Goal: Navigation & Orientation: Find specific page/section

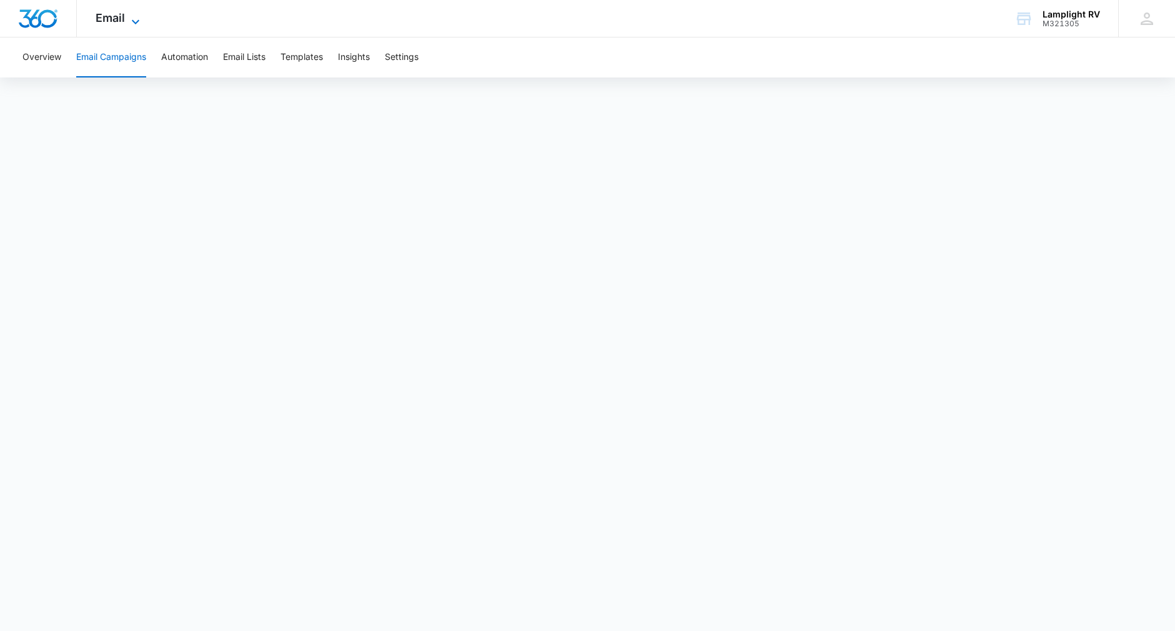
click at [123, 20] on span "Email" at bounding box center [110, 17] width 29 height 13
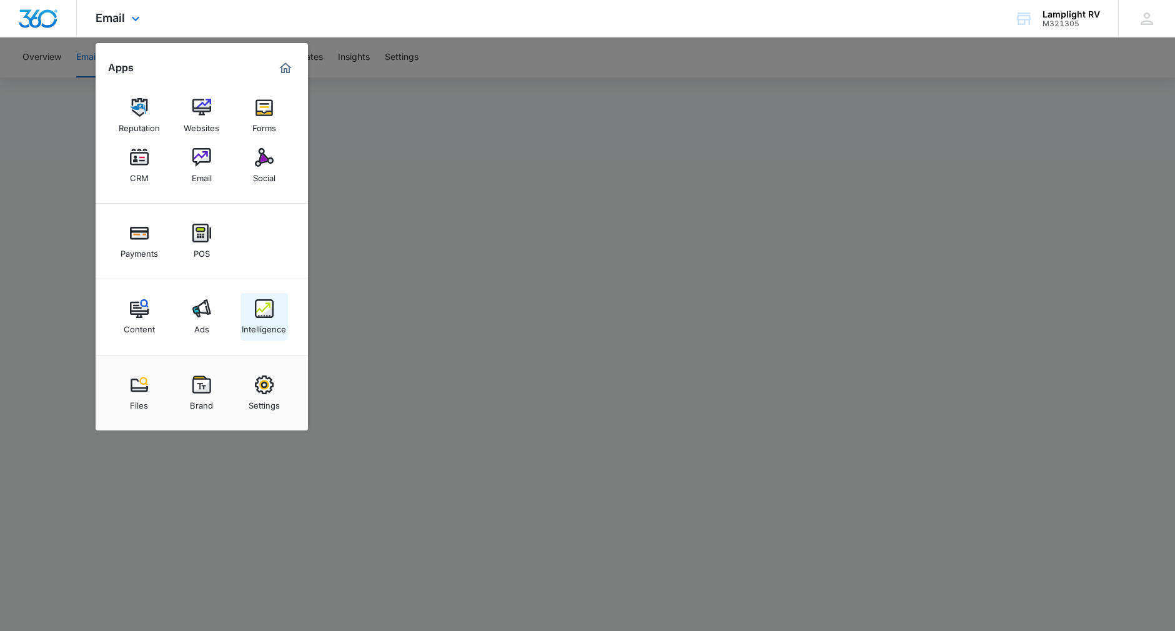
click at [270, 322] on div "Intelligence" at bounding box center [264, 326] width 44 height 16
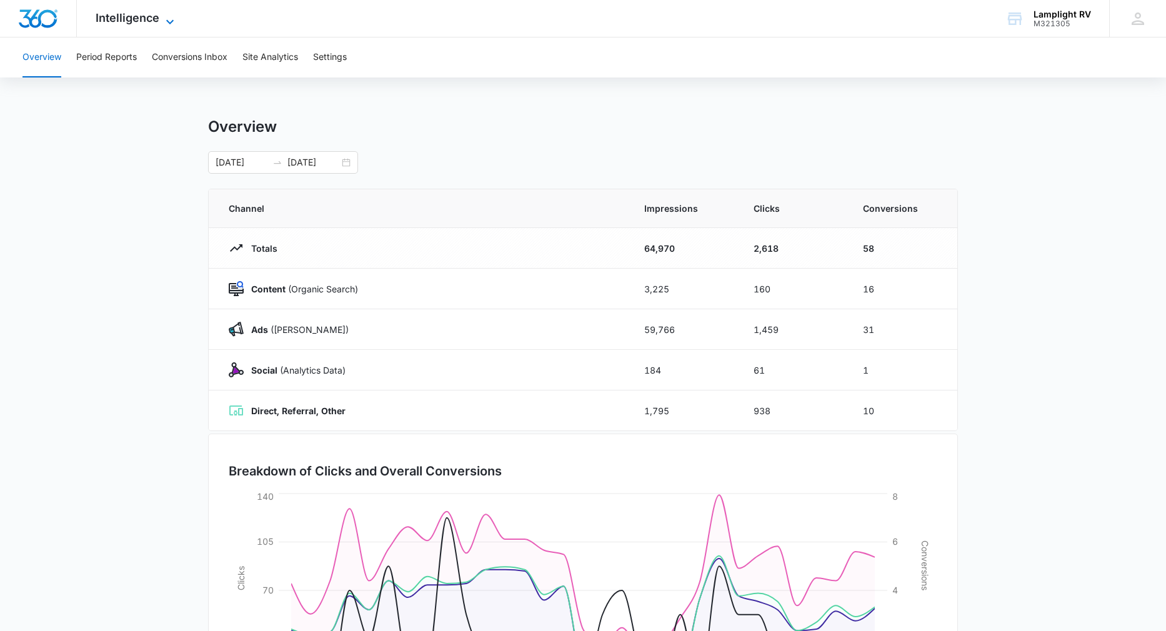
click at [162, 16] on icon at bounding box center [169, 21] width 15 height 15
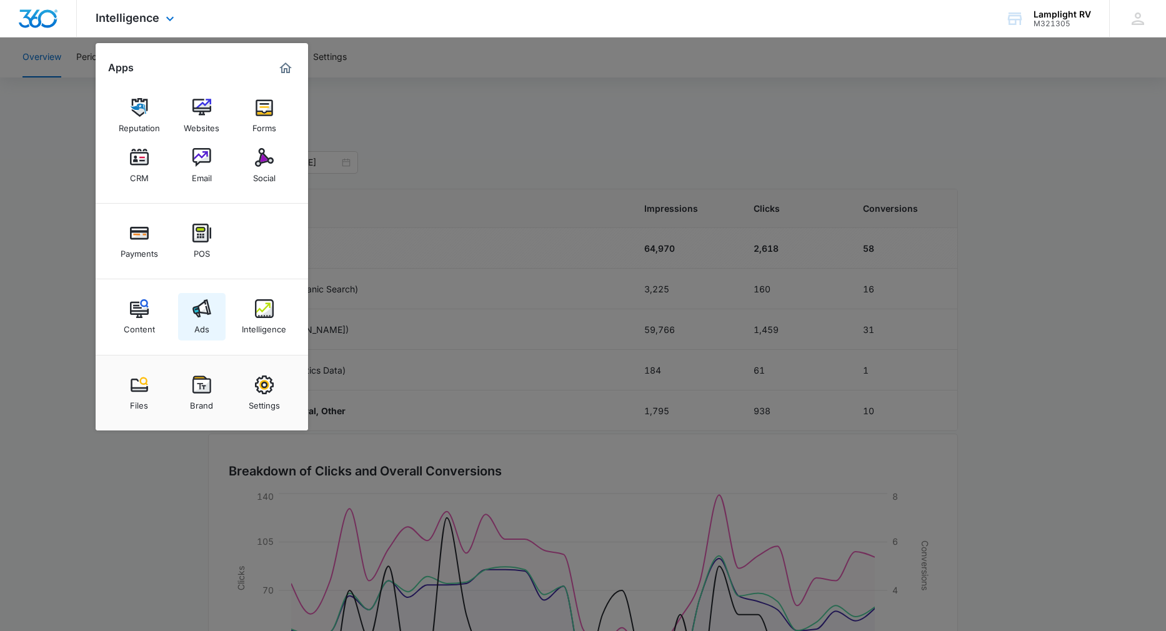
click at [190, 318] on link "Ads" at bounding box center [201, 316] width 47 height 47
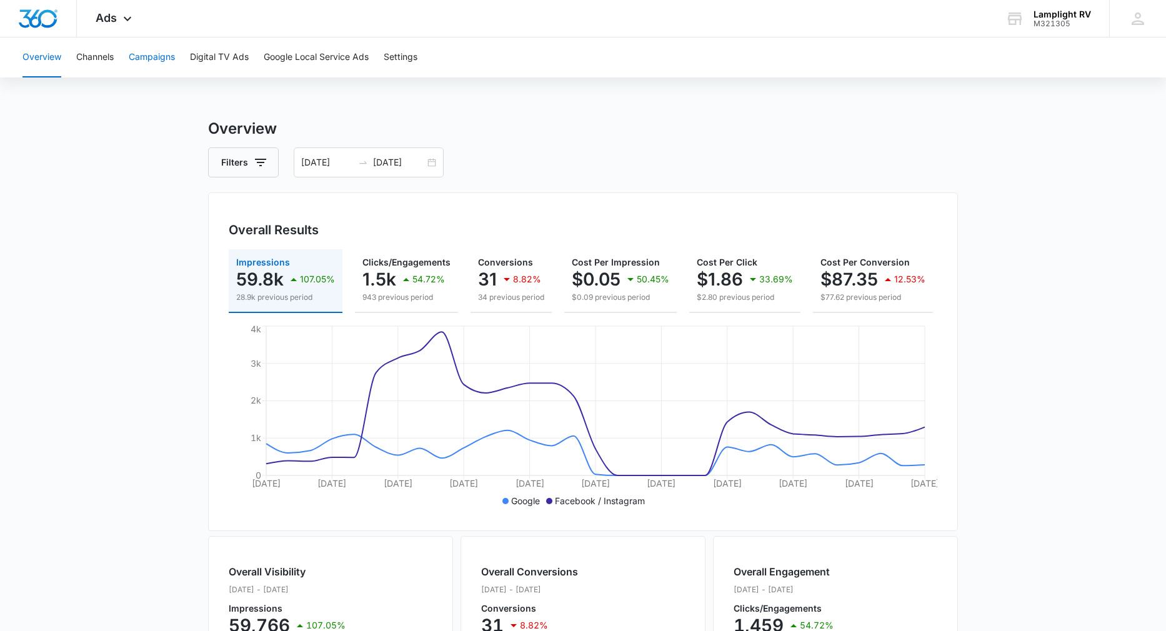
click at [143, 65] on button "Campaigns" at bounding box center [152, 57] width 46 height 40
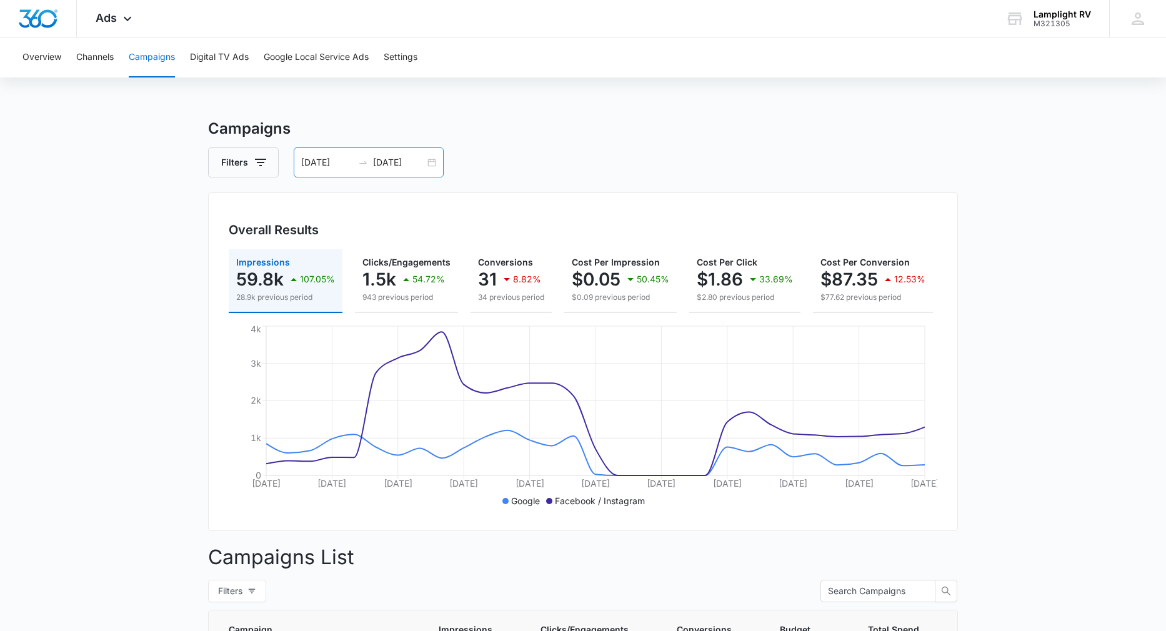
click at [432, 166] on div "[DATE] [DATE]" at bounding box center [369, 162] width 150 height 30
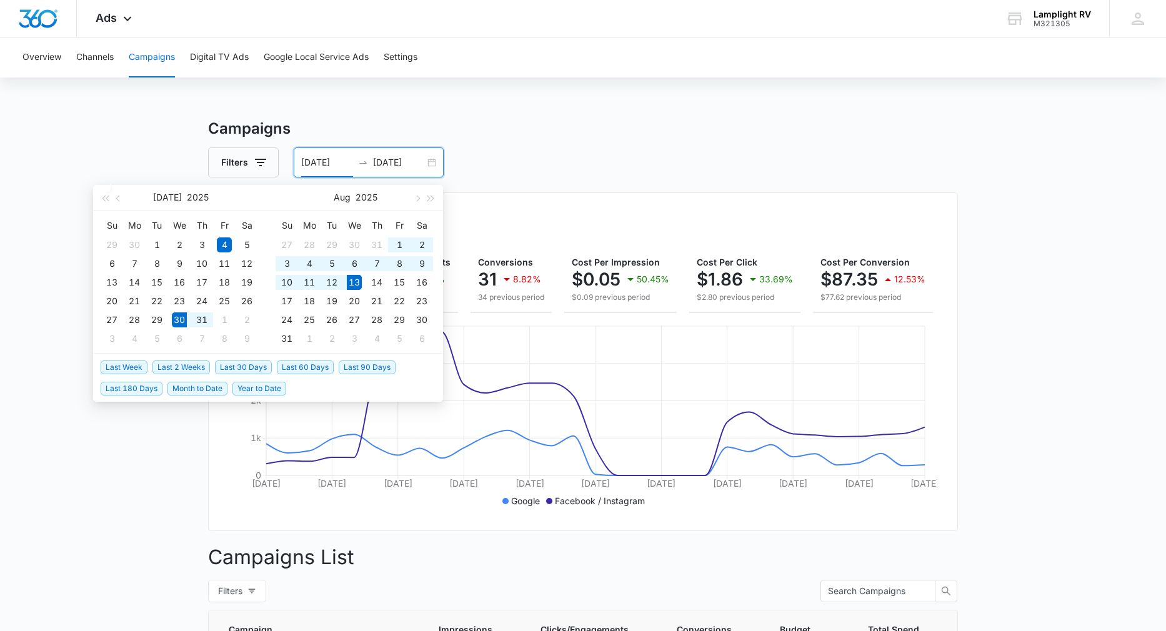
click at [193, 369] on span "Last 2 Weeks" at bounding box center [180, 367] width 57 height 14
type input "[DATE]"
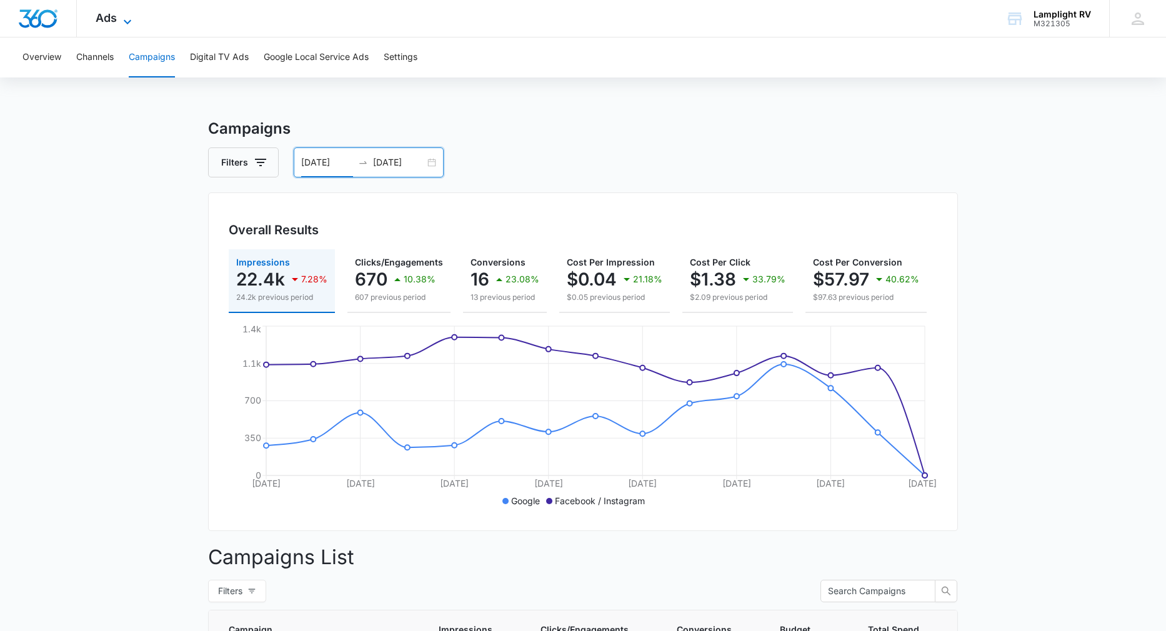
click at [125, 19] on icon at bounding box center [127, 21] width 15 height 15
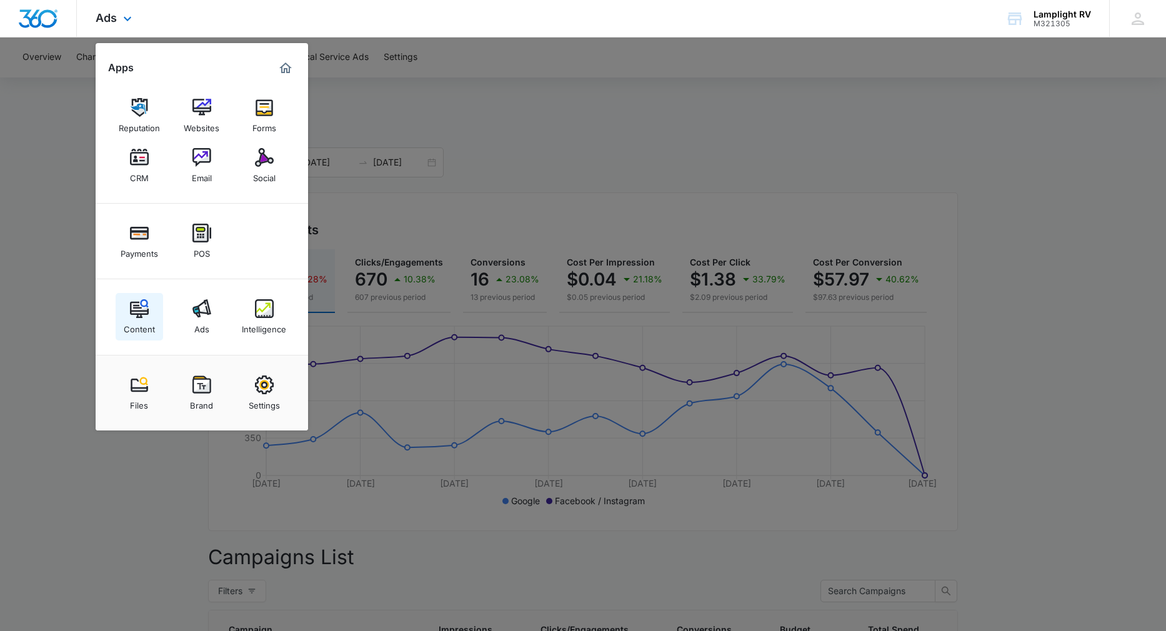
click at [152, 314] on link "Content" at bounding box center [139, 316] width 47 height 47
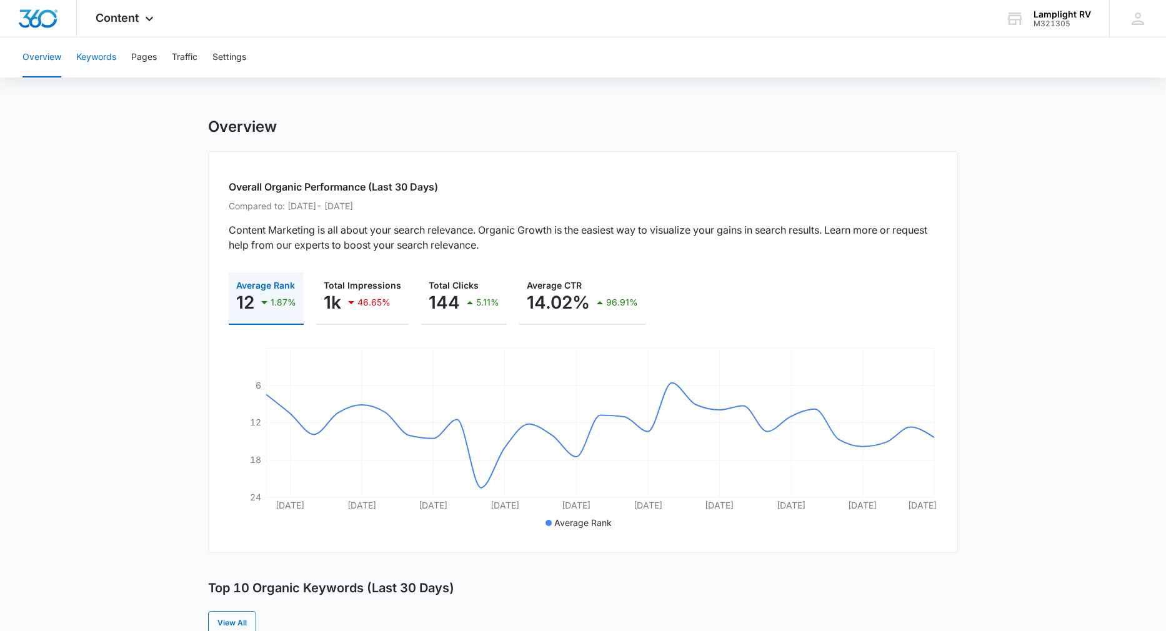
click at [98, 57] on button "Keywords" at bounding box center [96, 57] width 40 height 40
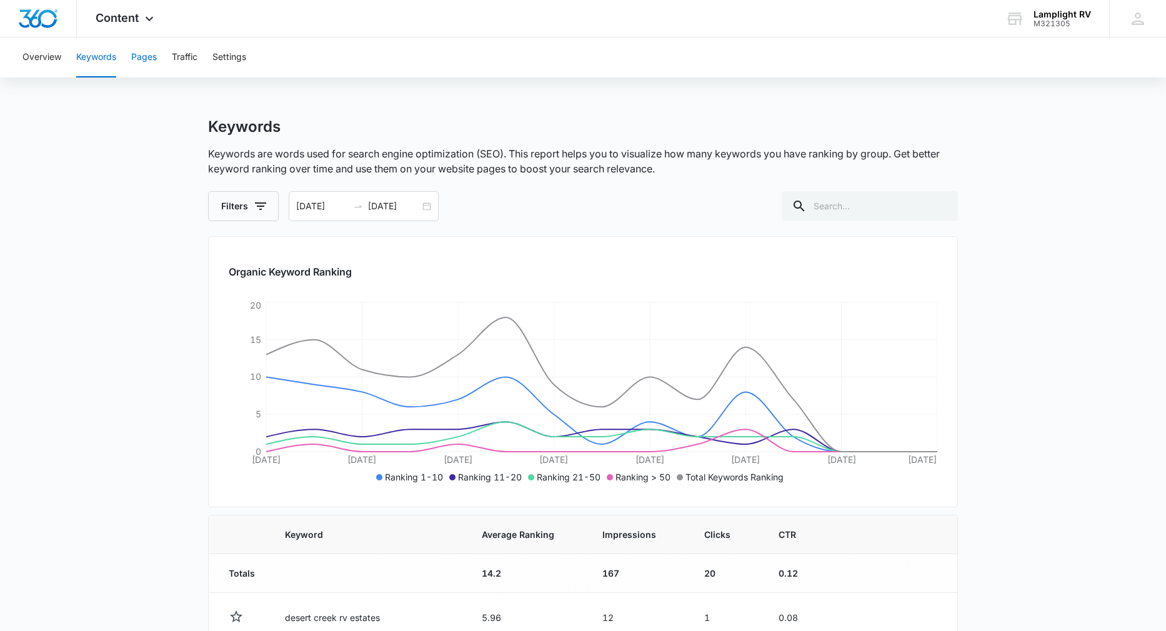
click at [157, 57] on button "Pages" at bounding box center [144, 57] width 26 height 40
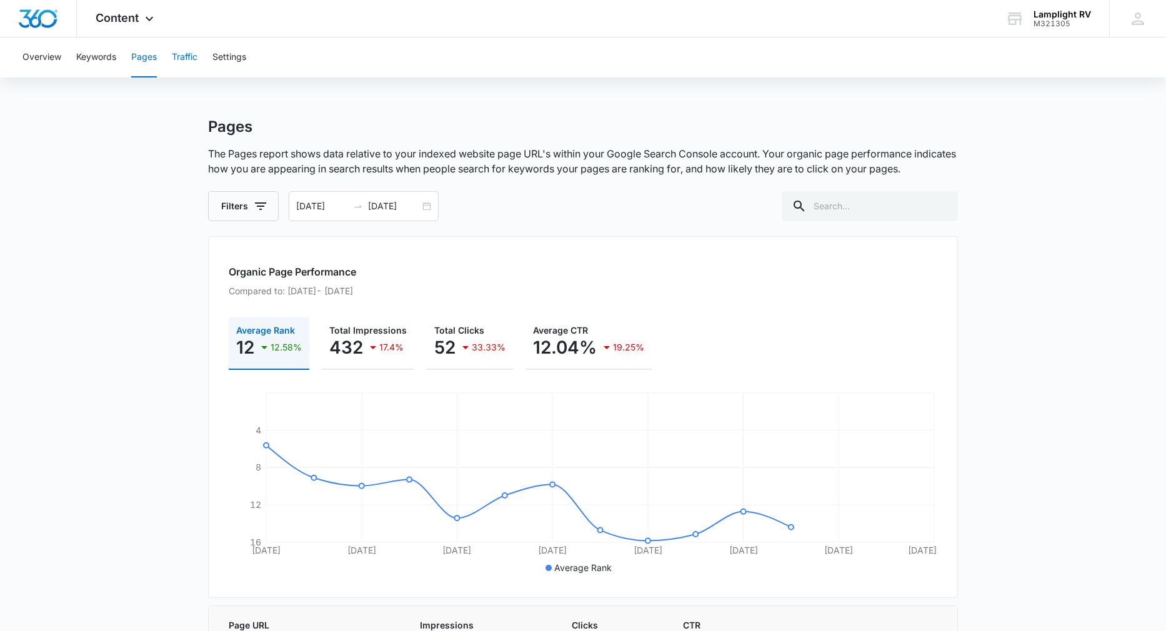
click at [184, 57] on button "Traffic" at bounding box center [185, 57] width 26 height 40
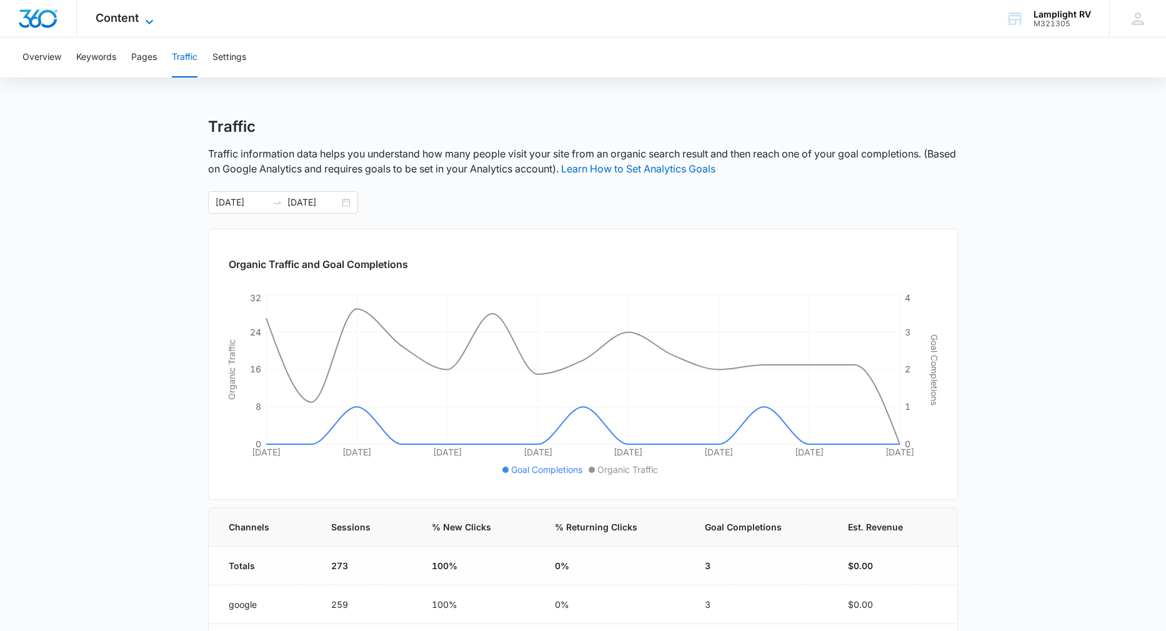
click at [133, 20] on span "Content" at bounding box center [117, 17] width 43 height 13
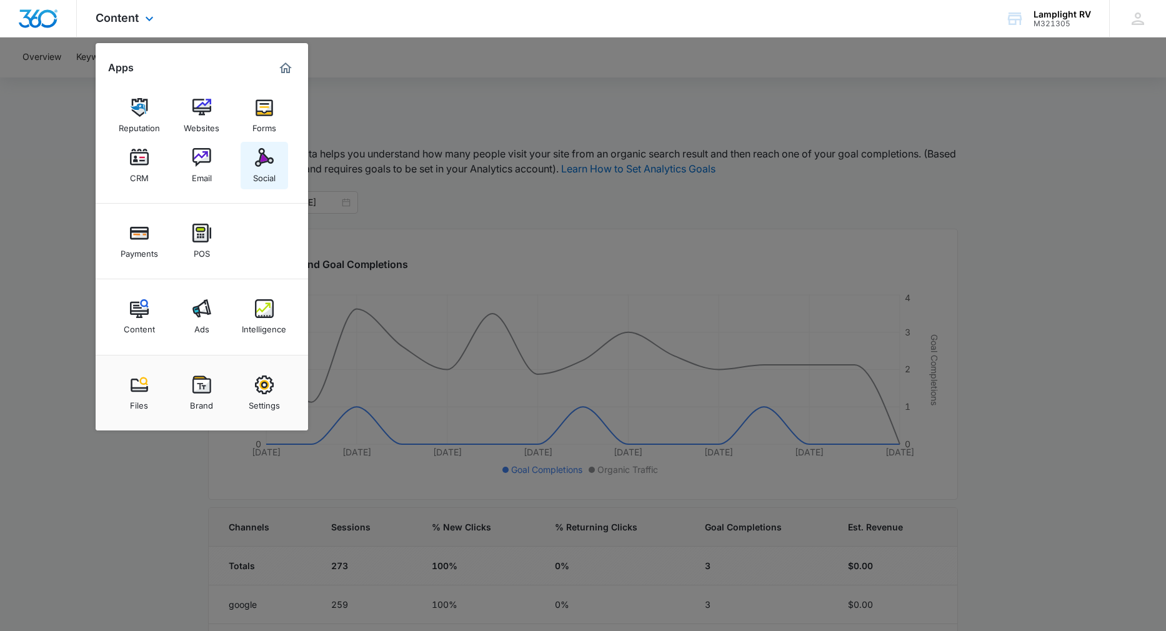
click at [257, 170] on div "Social" at bounding box center [264, 175] width 22 height 16
